Goal: Task Accomplishment & Management: Manage account settings

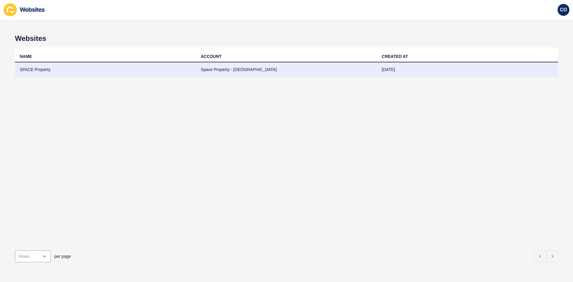
click at [38, 69] on td "SPACE Property" at bounding box center [105, 69] width 181 height 15
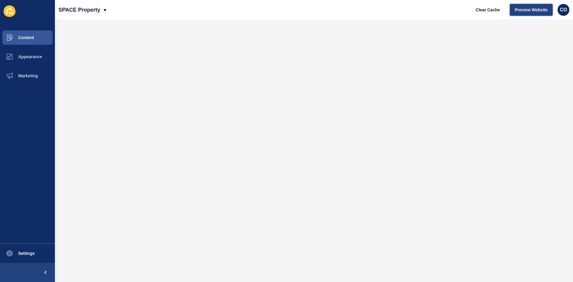
click at [527, 12] on span "Preview Website" at bounding box center [531, 10] width 33 height 6
click at [35, 254] on button "Settings" at bounding box center [27, 253] width 55 height 19
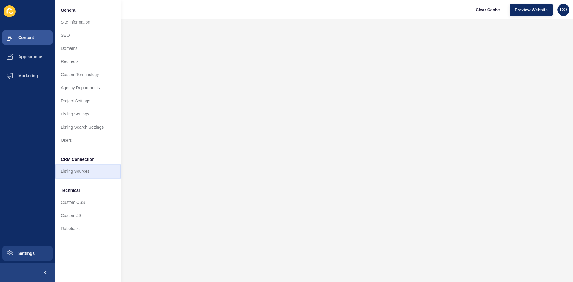
click at [87, 173] on link "Listing Sources" at bounding box center [88, 171] width 66 height 13
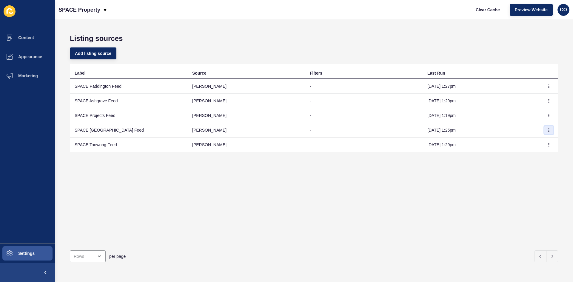
click at [547, 130] on icon "button" at bounding box center [549, 130] width 4 height 4
drag, startPoint x: 31, startPoint y: 36, endPoint x: 31, endPoint y: 33, distance: 3.3
click at [31, 33] on button "Content" at bounding box center [27, 37] width 55 height 19
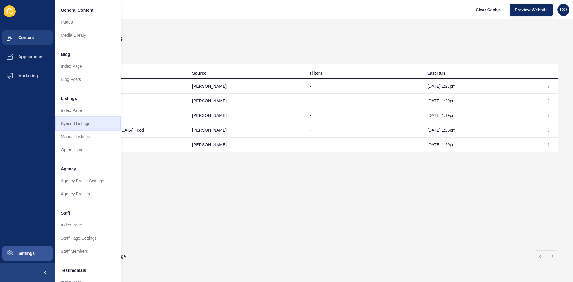
click at [96, 125] on link "Synced Listings" at bounding box center [88, 123] width 66 height 13
